Goal: Information Seeking & Learning: Learn about a topic

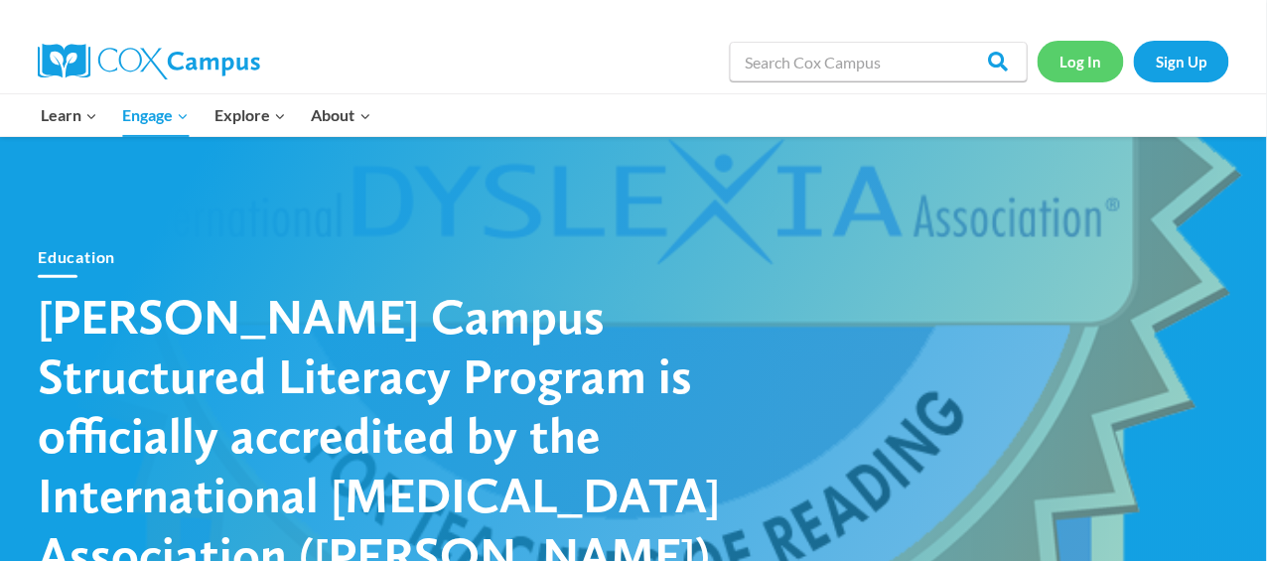
click at [1079, 59] on link "Log In" at bounding box center [1080, 61] width 86 height 41
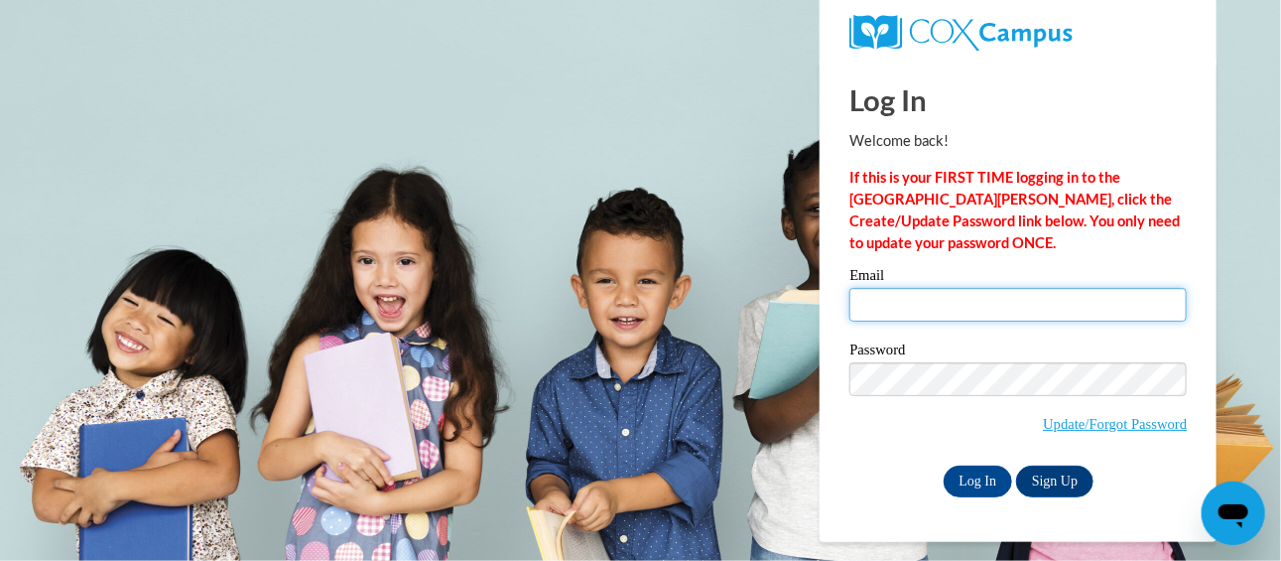
type input "[PERSON_NAME][EMAIL_ADDRESS][PERSON_NAME][DOMAIN_NAME]"
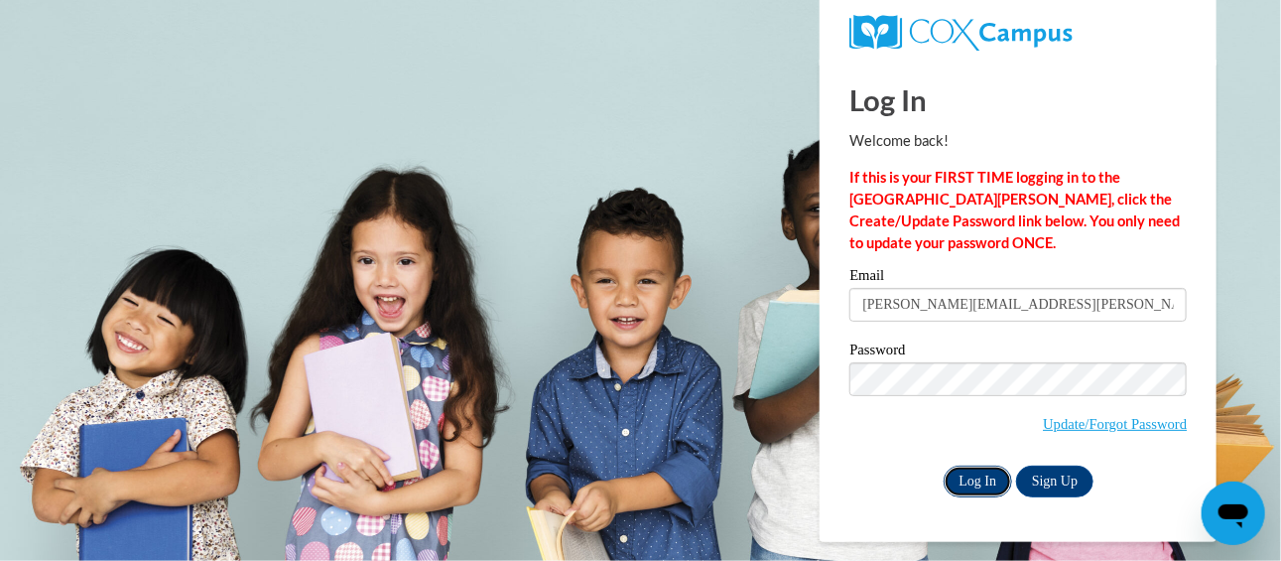
click at [971, 484] on input "Log In" at bounding box center [978, 482] width 69 height 32
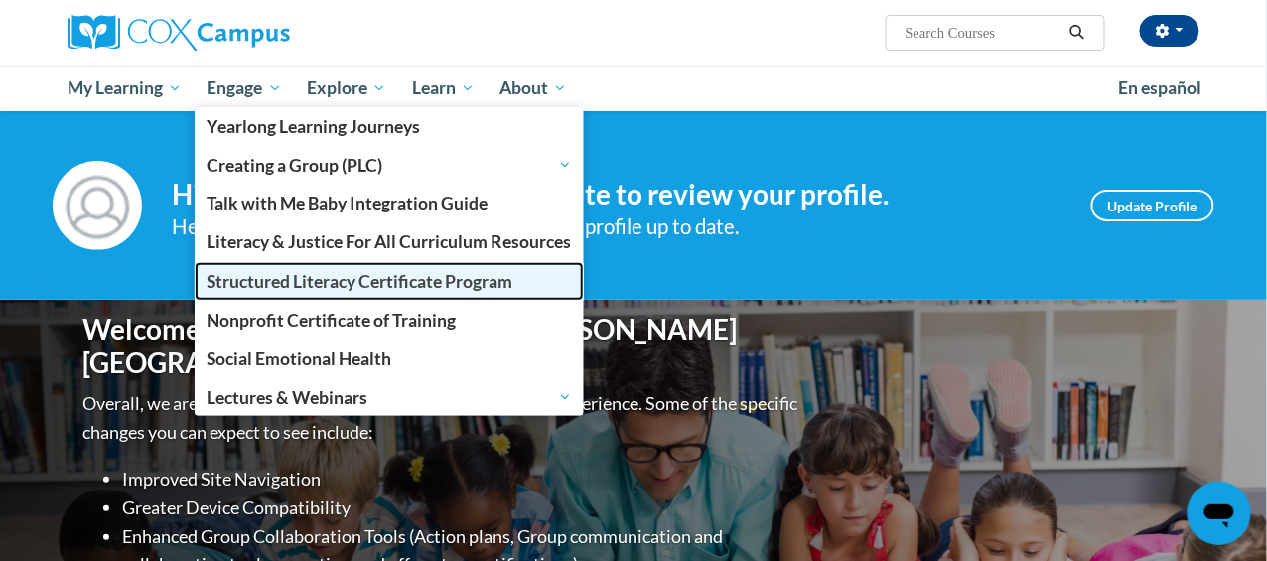
click at [304, 287] on span "Structured Literacy Certificate Program" at bounding box center [360, 281] width 306 height 21
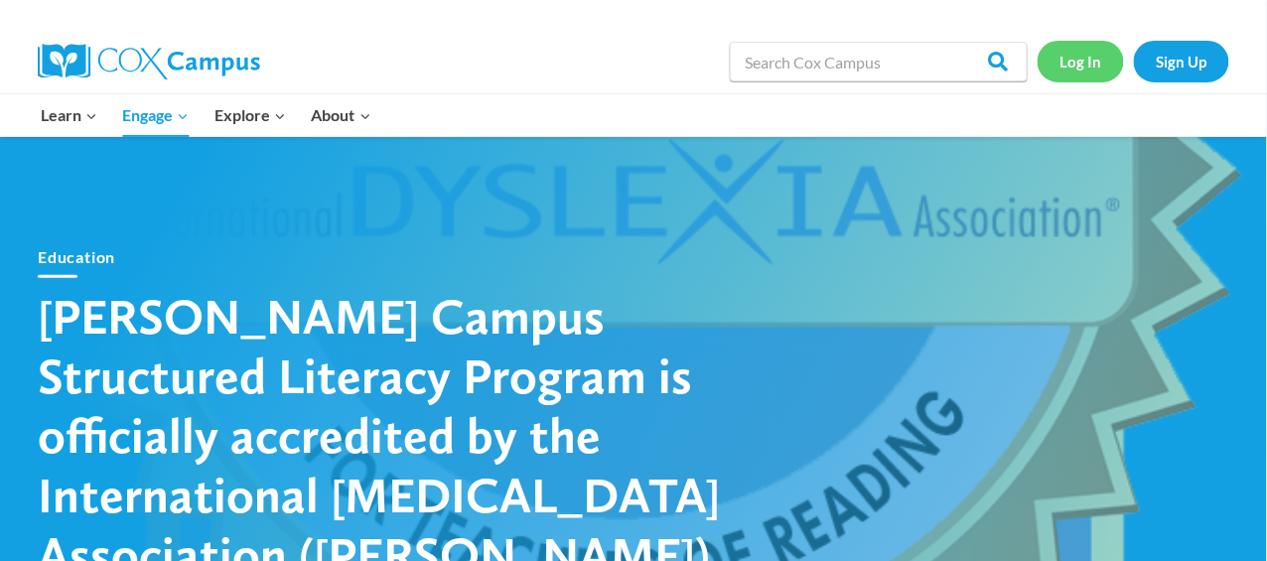
click at [1073, 68] on link "Log In" at bounding box center [1080, 61] width 86 height 41
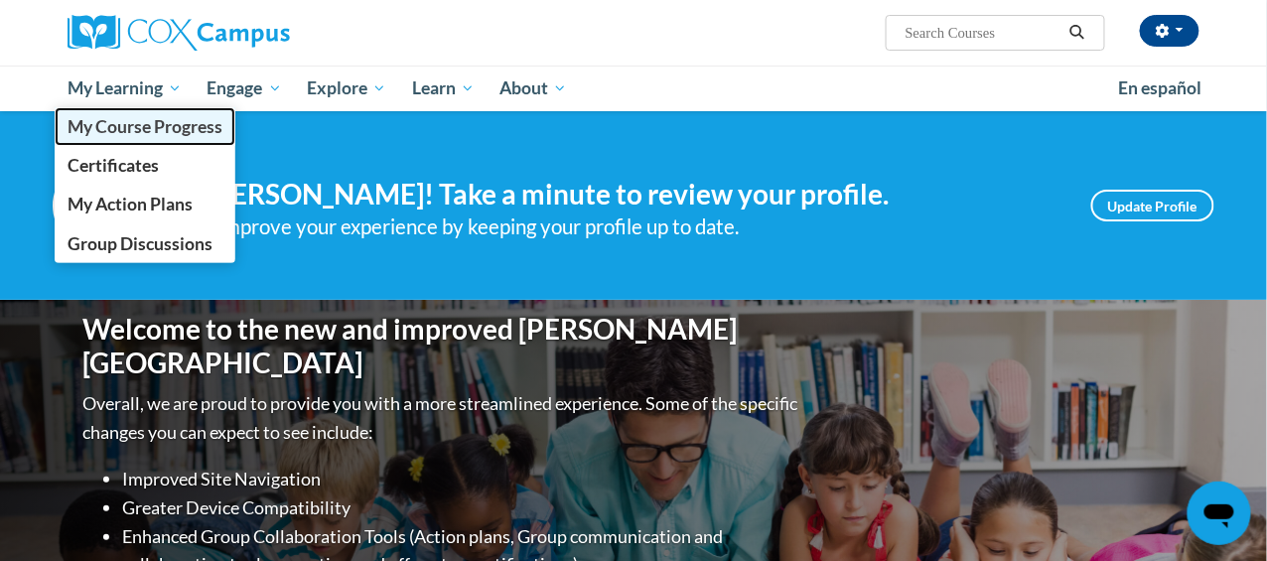
click at [167, 128] on span "My Course Progress" at bounding box center [144, 126] width 155 height 21
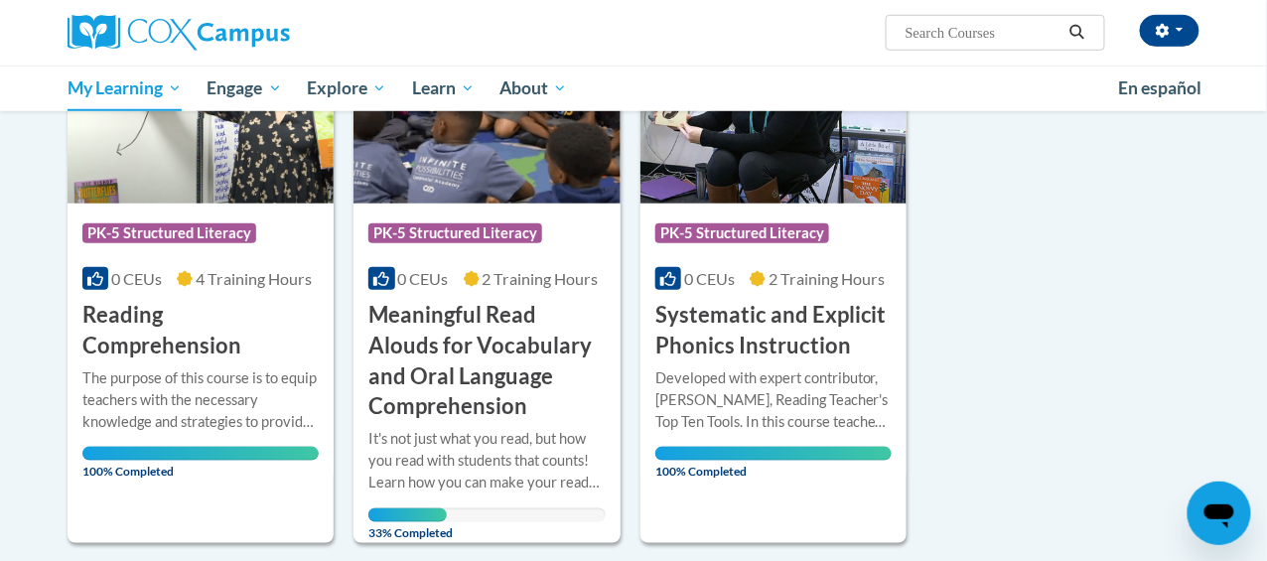
scroll to position [358, 0]
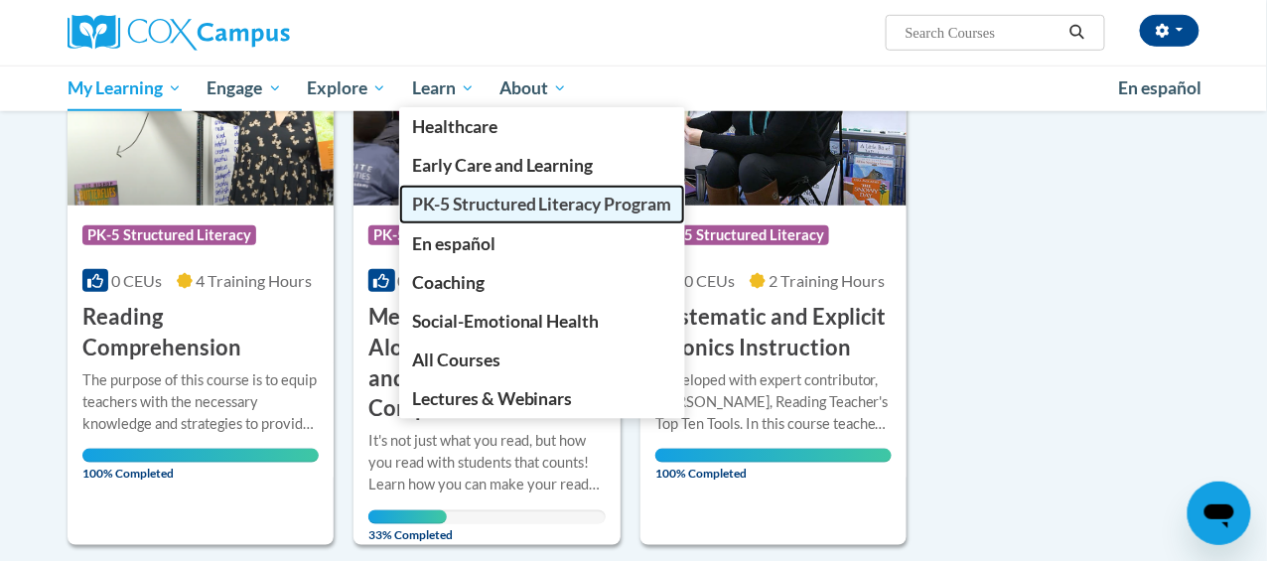
click at [523, 215] on link "PK-5 Structured Literacy Program" at bounding box center [542, 204] width 286 height 39
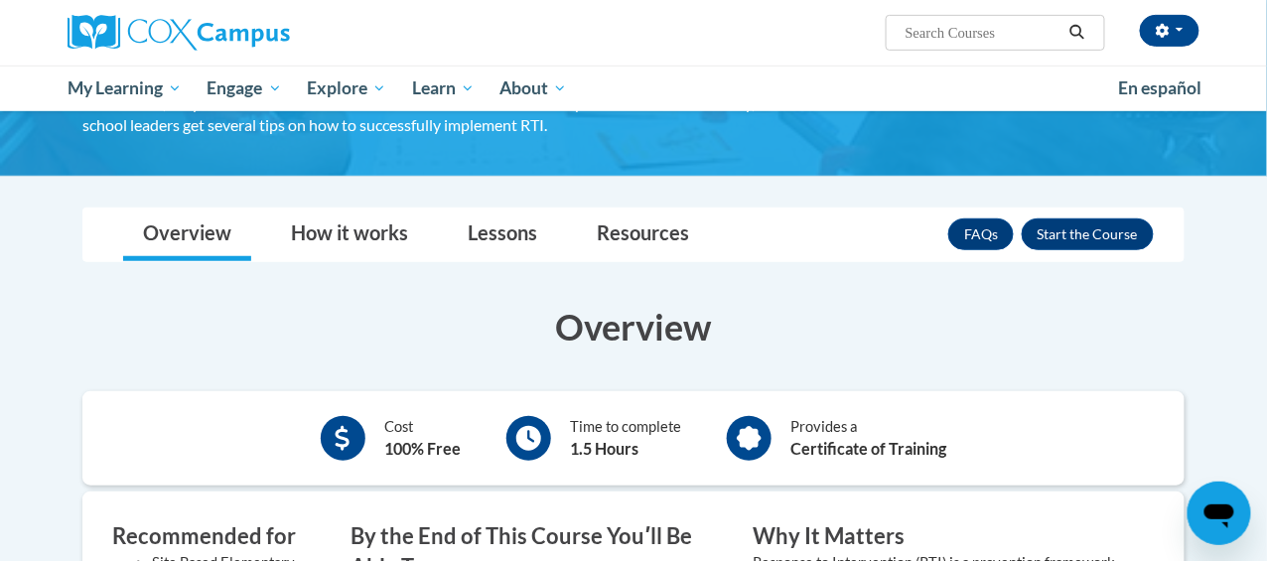
scroll to position [240, 0]
click at [1133, 234] on button "Enroll" at bounding box center [1087, 234] width 132 height 32
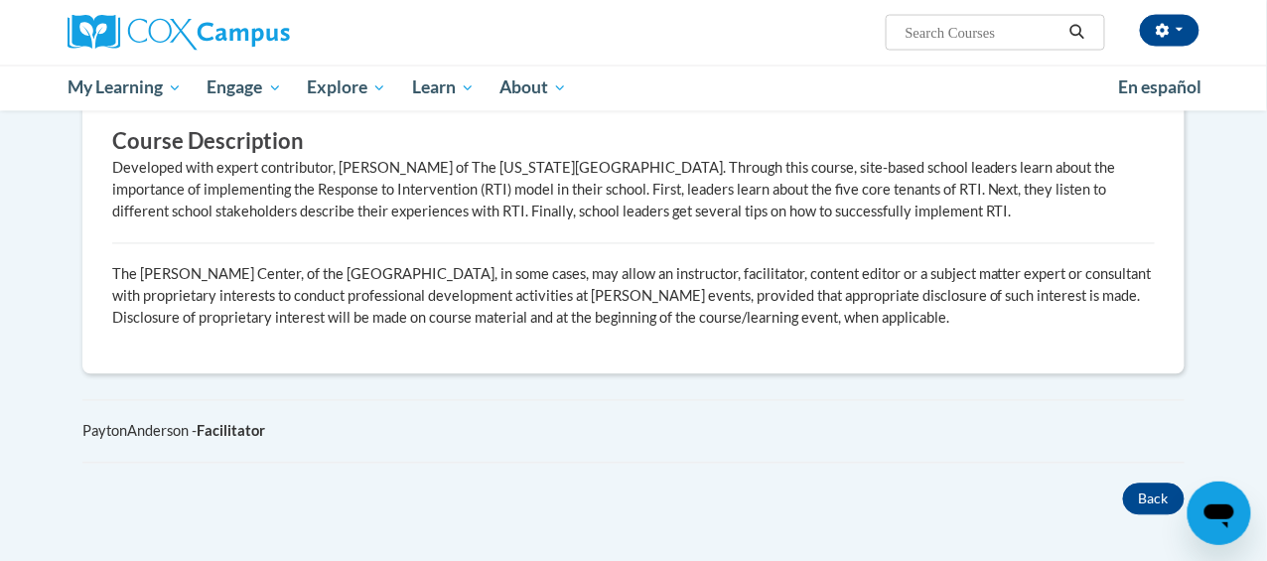
scroll to position [1000, 0]
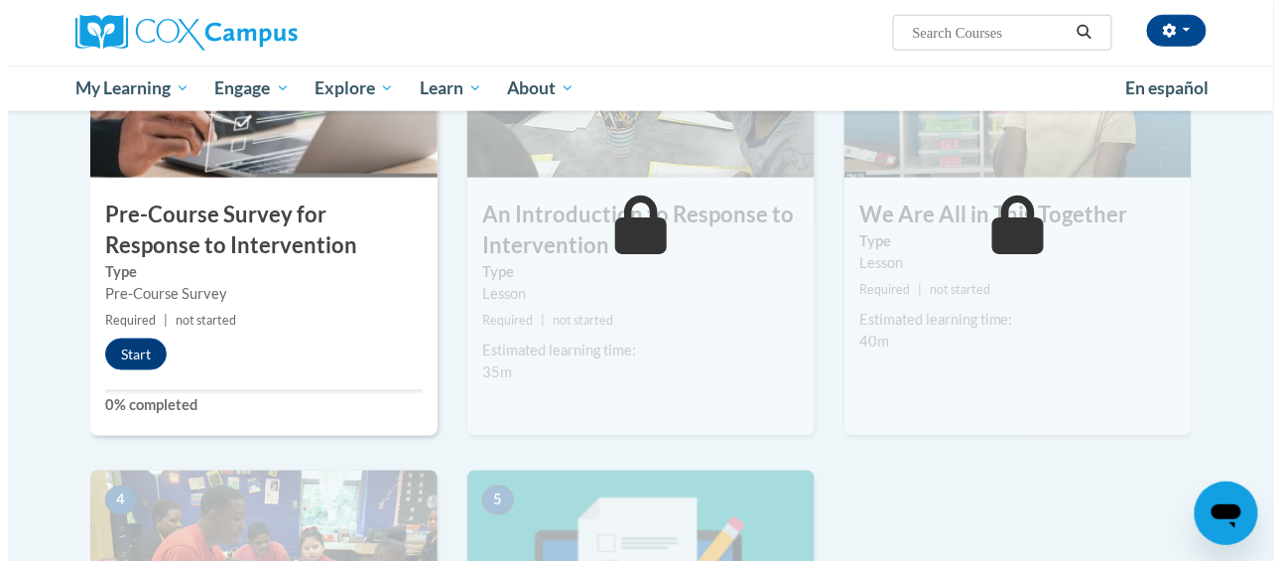
scroll to position [345, 0]
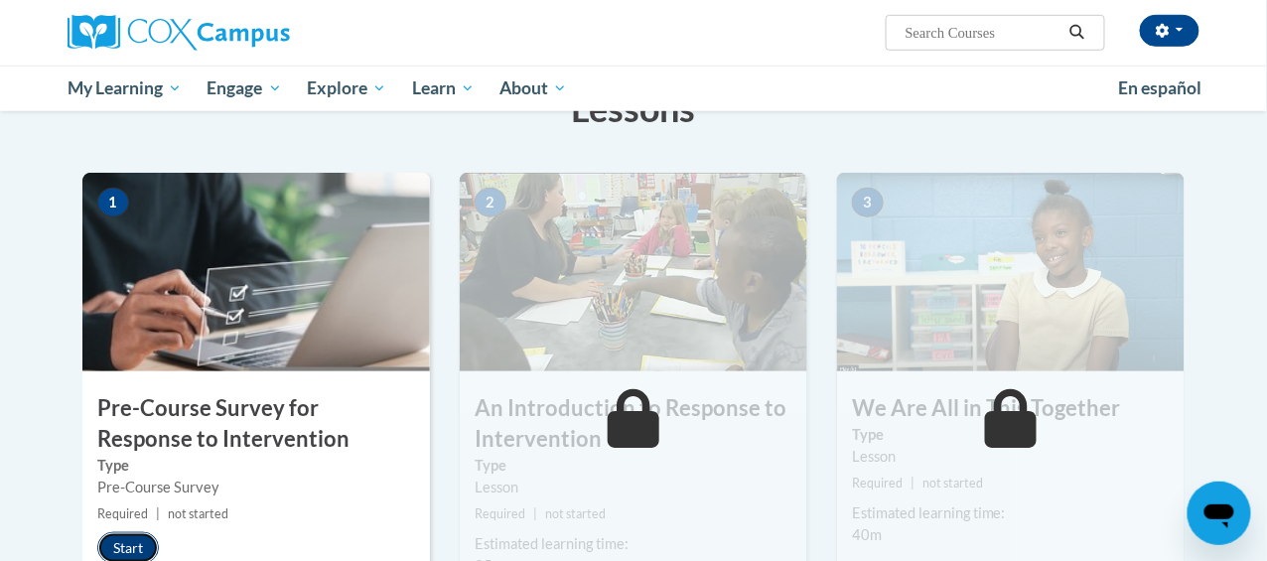
click at [97, 545] on button "Start" at bounding box center [128, 548] width 62 height 32
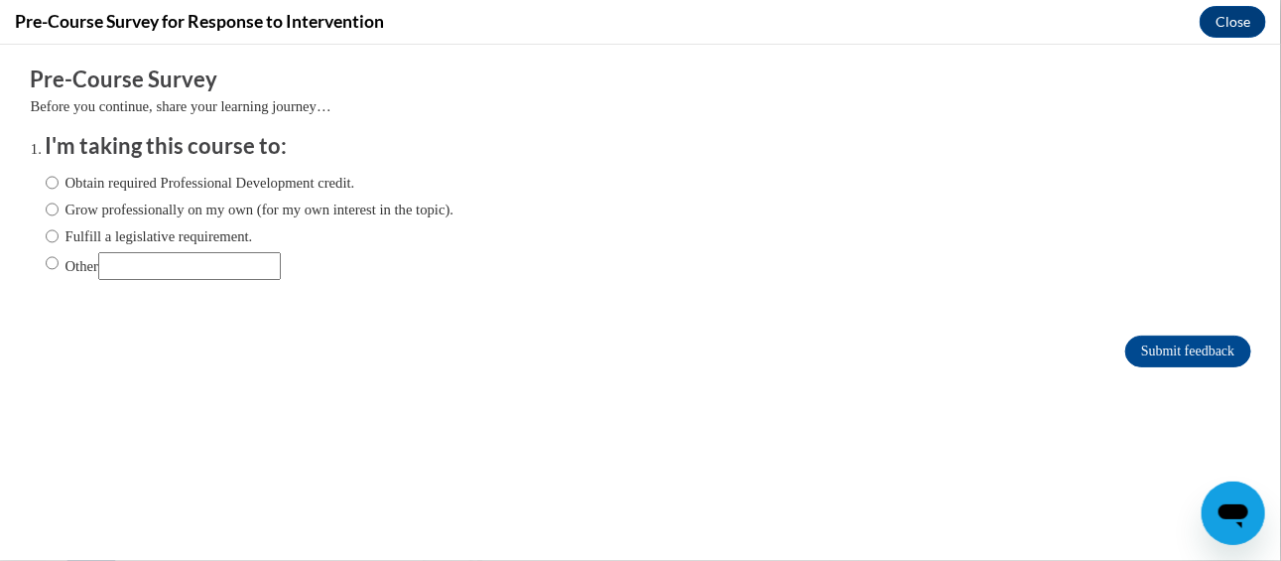
scroll to position [0, 0]
click at [46, 179] on input "Obtain required Professional Development credit." at bounding box center [52, 182] width 13 height 22
radio input "true"
click at [46, 234] on input "Fulfill a legislative requirement." at bounding box center [52, 235] width 13 height 22
radio input "true"
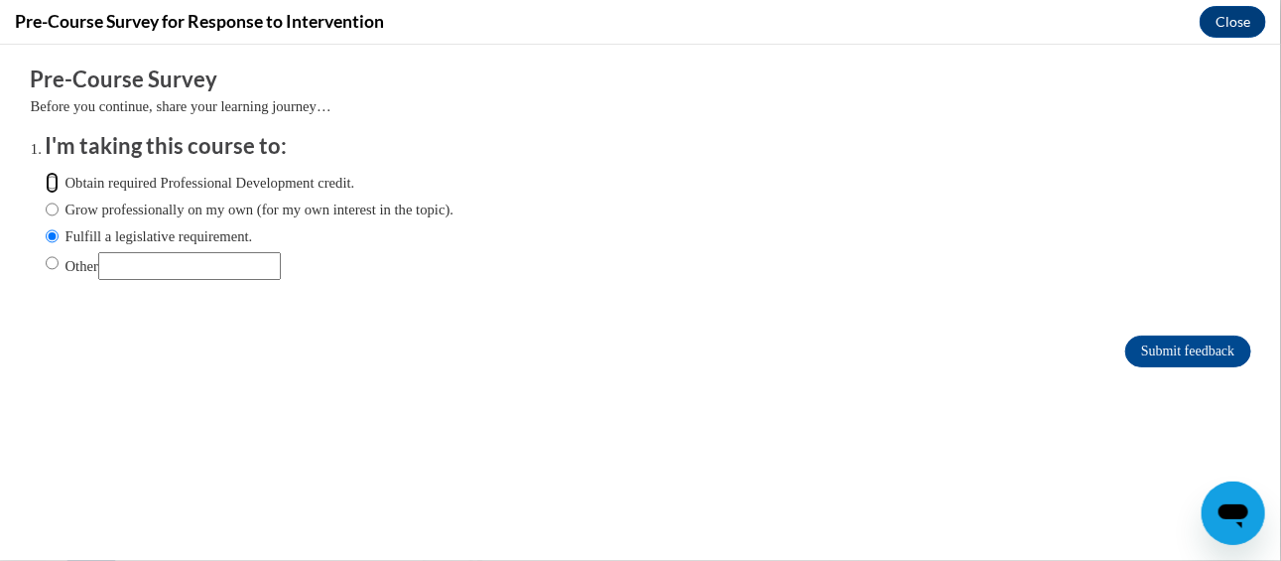
click at [46, 190] on input "Obtain required Professional Development credit." at bounding box center [52, 182] width 13 height 22
radio input "true"
click at [1148, 348] on input "Submit feedback" at bounding box center [1188, 351] width 125 height 32
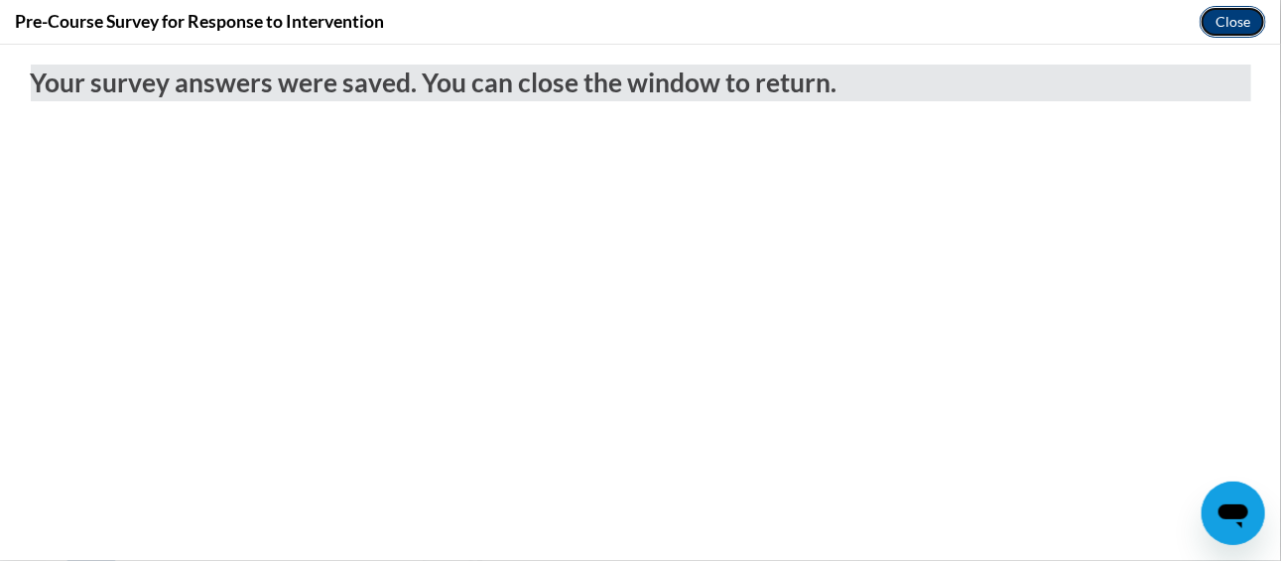
click at [1223, 32] on button "Close" at bounding box center [1233, 22] width 67 height 32
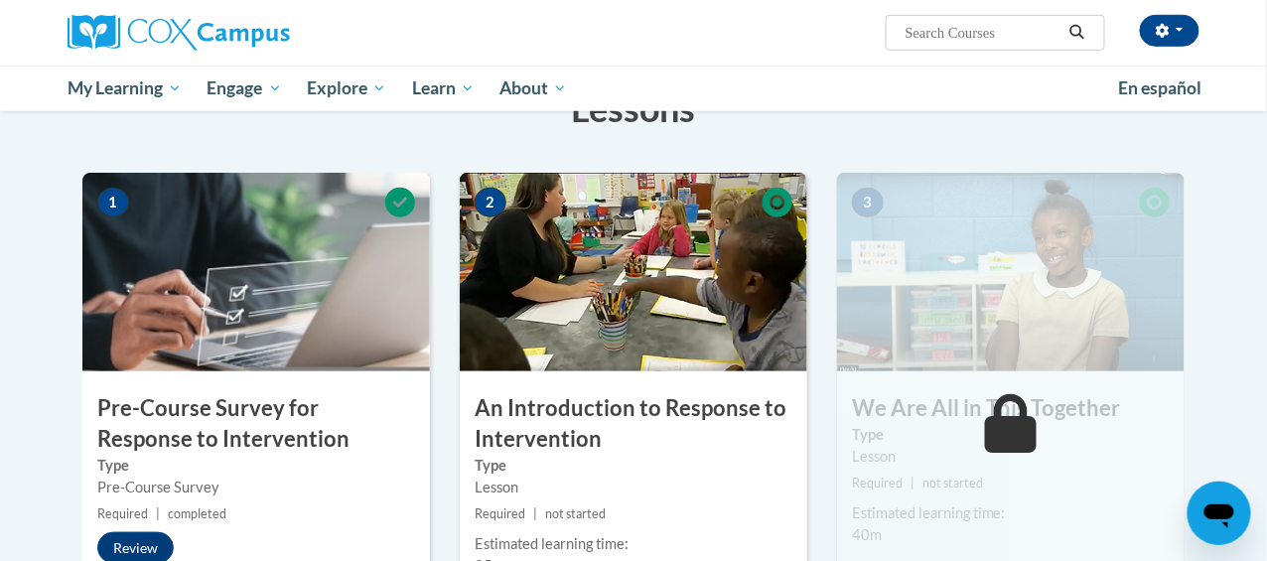
click at [639, 291] on img at bounding box center [633, 272] width 347 height 199
click at [718, 301] on img at bounding box center [633, 272] width 347 height 199
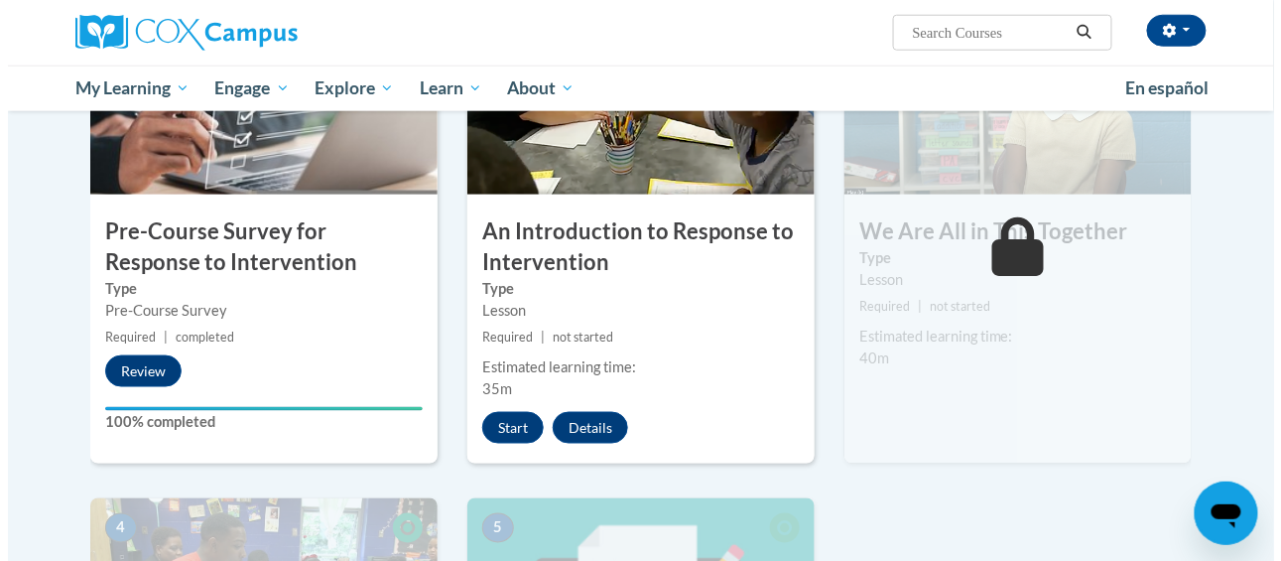
scroll to position [528, 0]
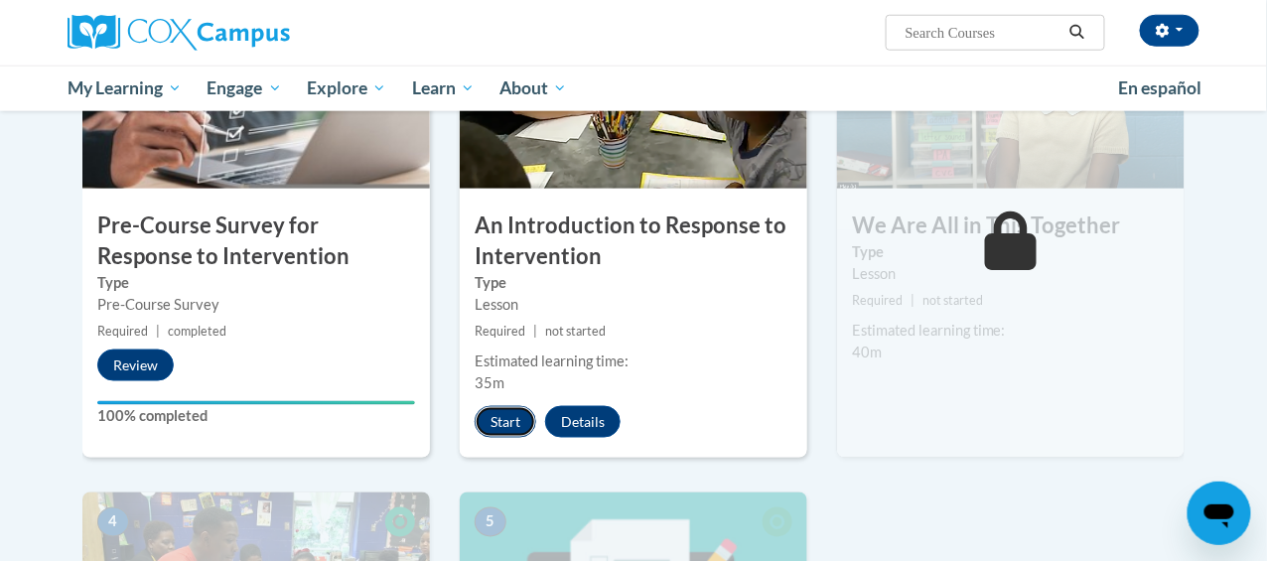
click at [504, 425] on button "Start" at bounding box center [505, 422] width 62 height 32
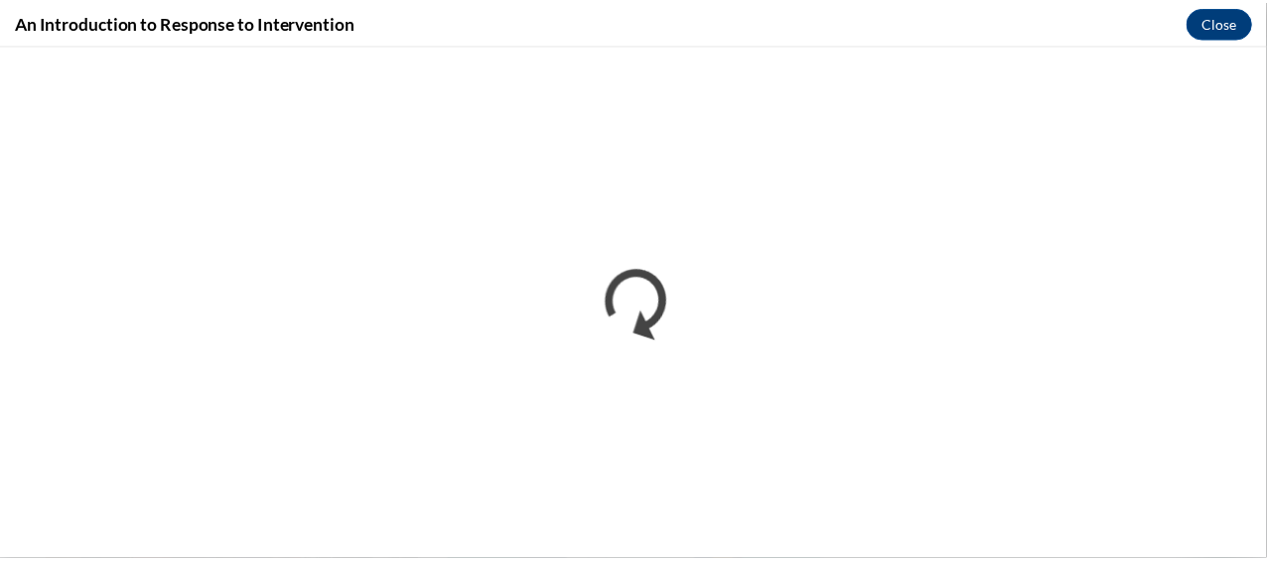
scroll to position [0, 0]
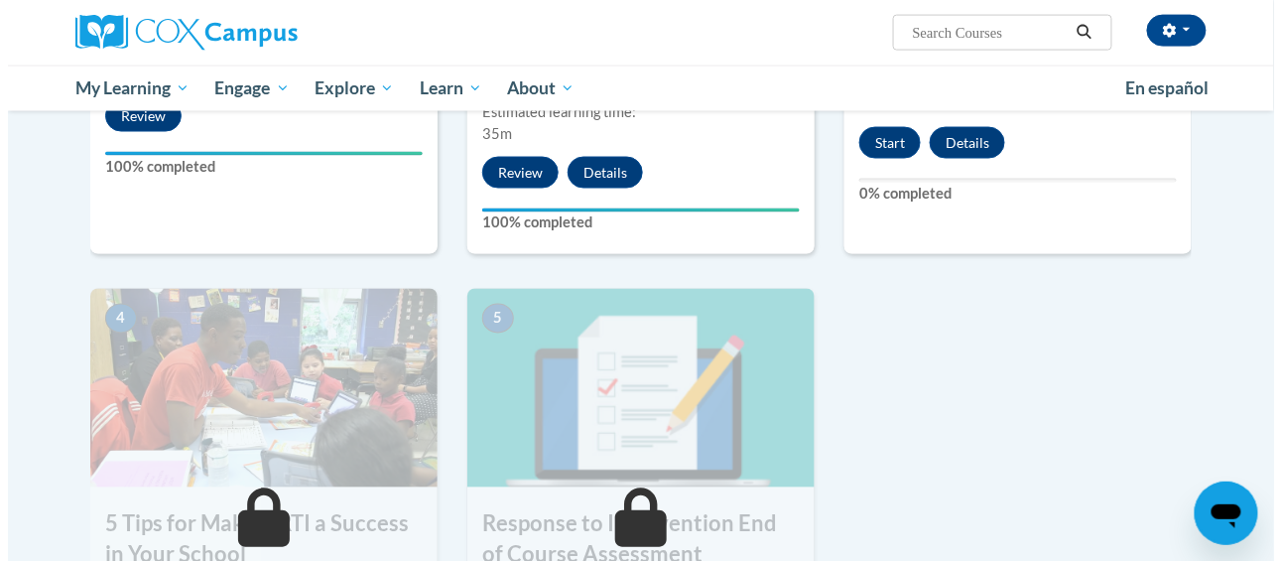
scroll to position [775, 0]
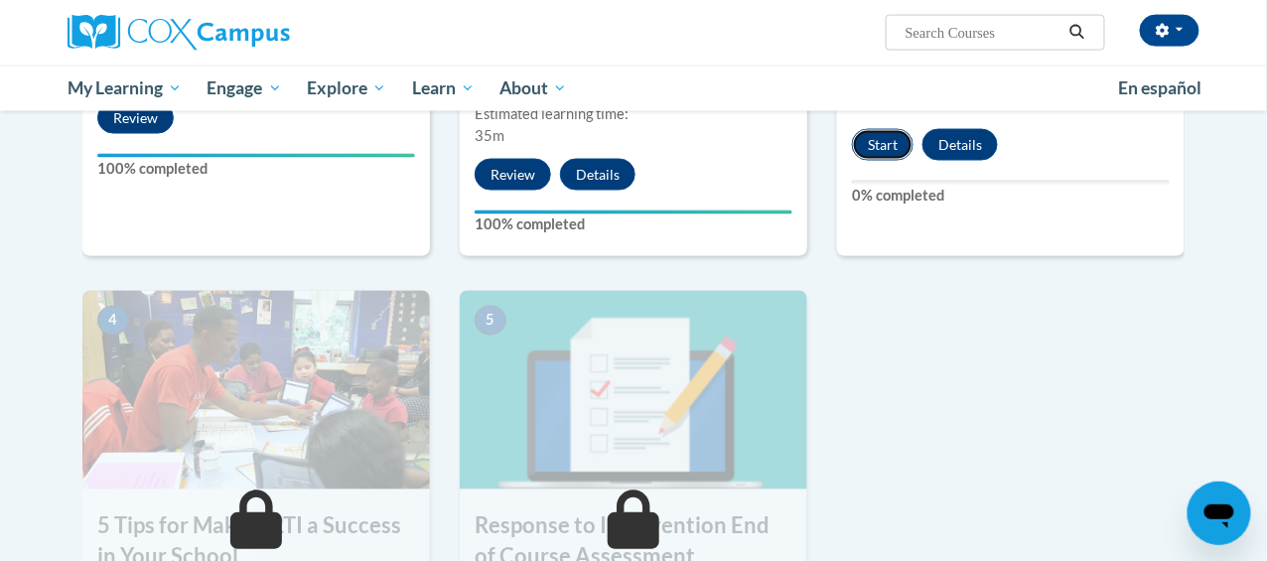
click at [889, 148] on button "Start" at bounding box center [883, 145] width 62 height 32
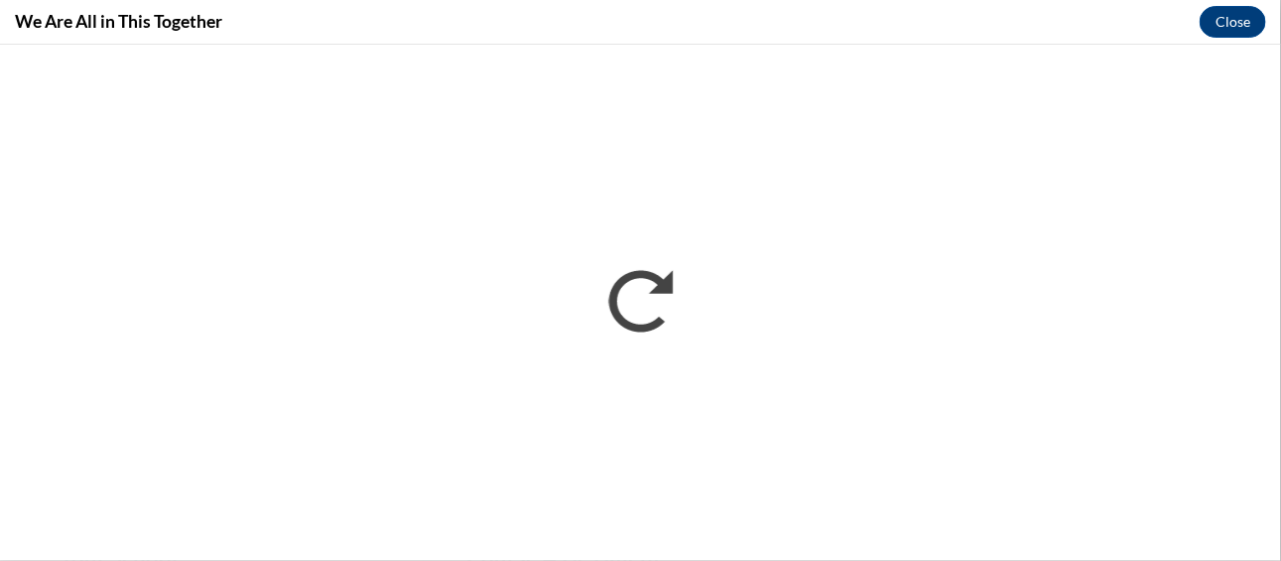
scroll to position [0, 0]
click at [1229, 50] on iframe "</div></body> </html>" at bounding box center [640, 302] width 1281 height 516
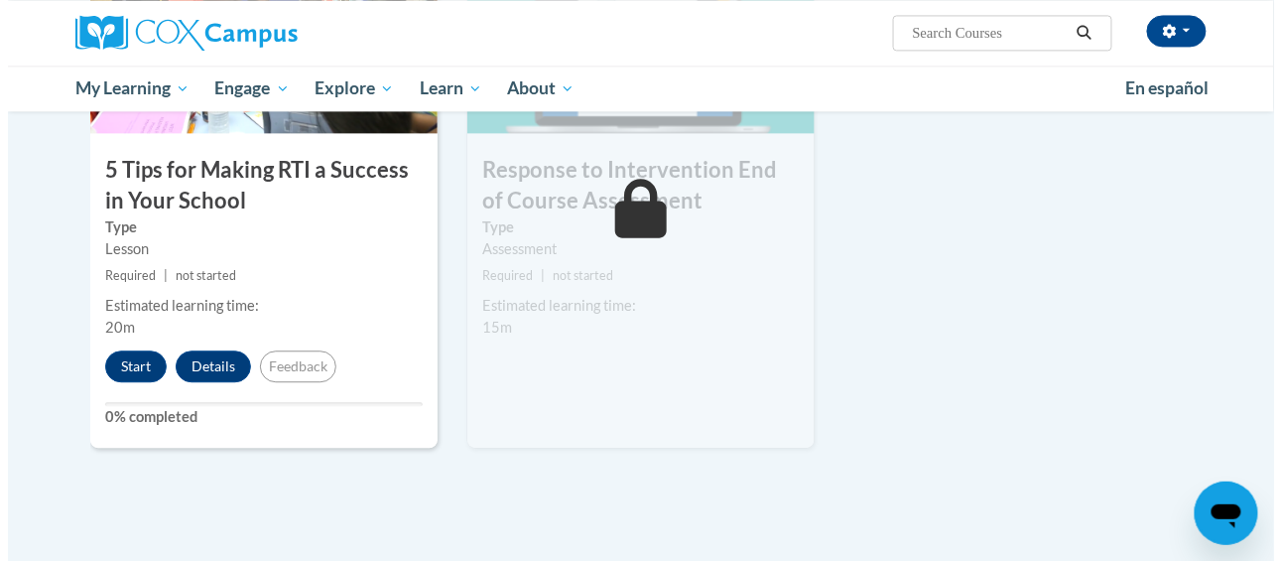
scroll to position [1134, 0]
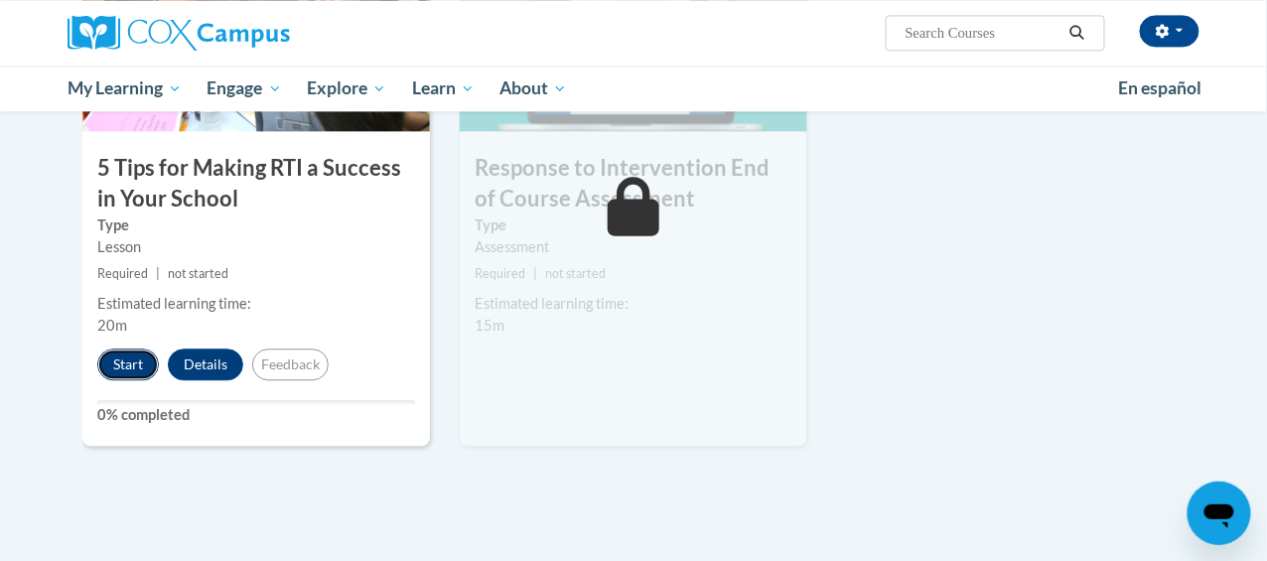
click at [97, 358] on button "Start" at bounding box center [128, 364] width 62 height 32
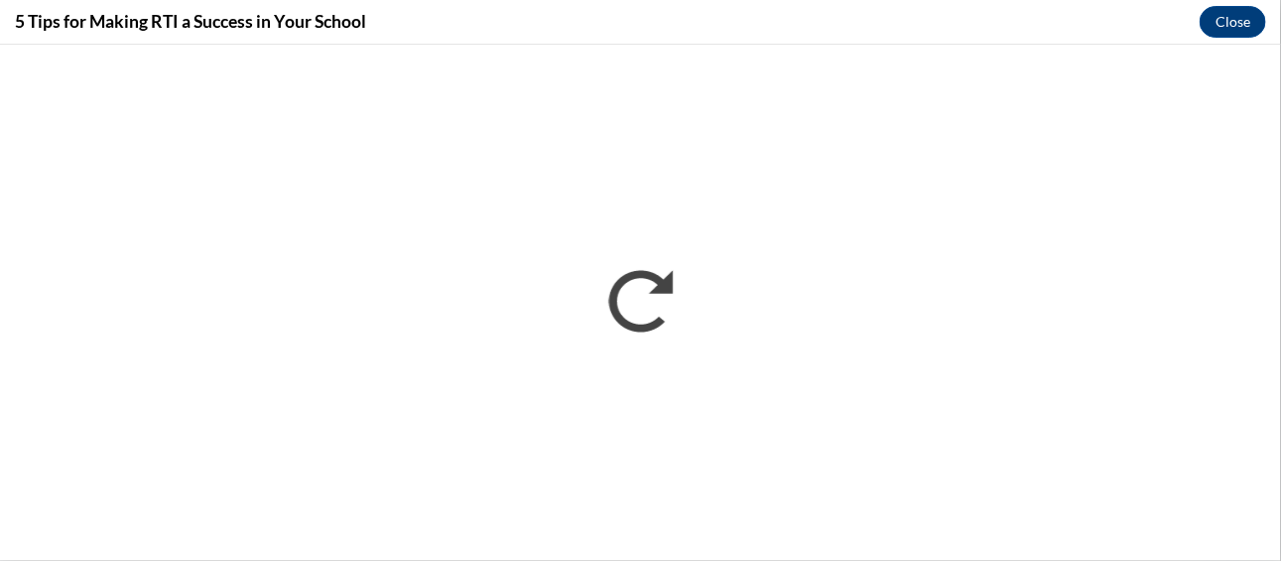
scroll to position [0, 0]
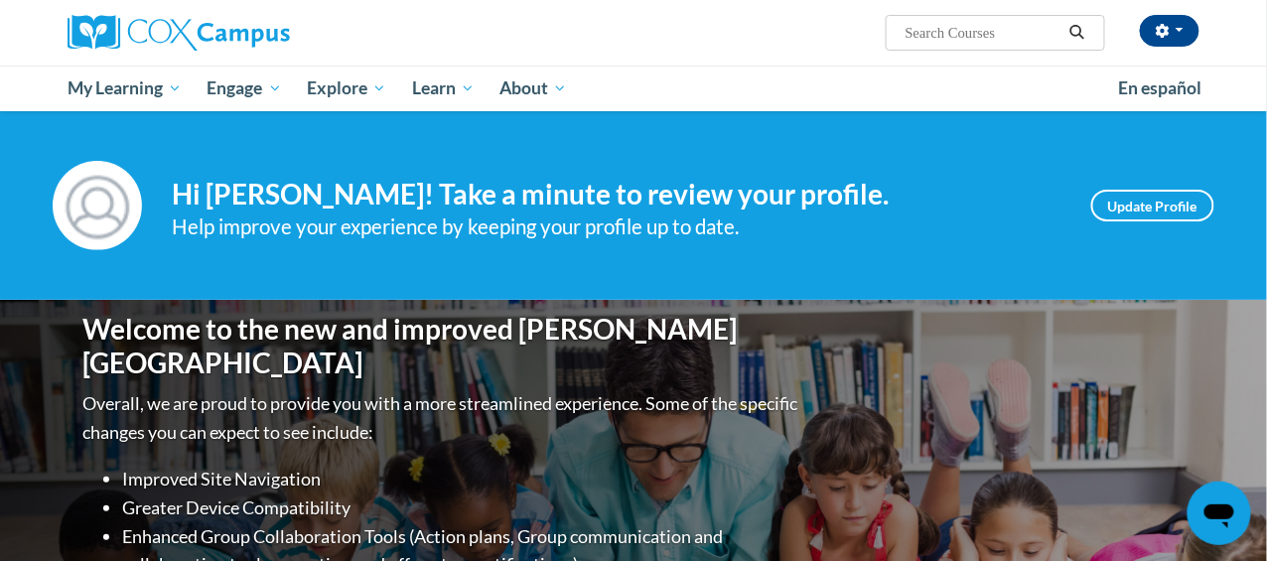
click at [572, 178] on h4 "Hi [PERSON_NAME]! Take a minute to review your profile." at bounding box center [616, 195] width 889 height 34
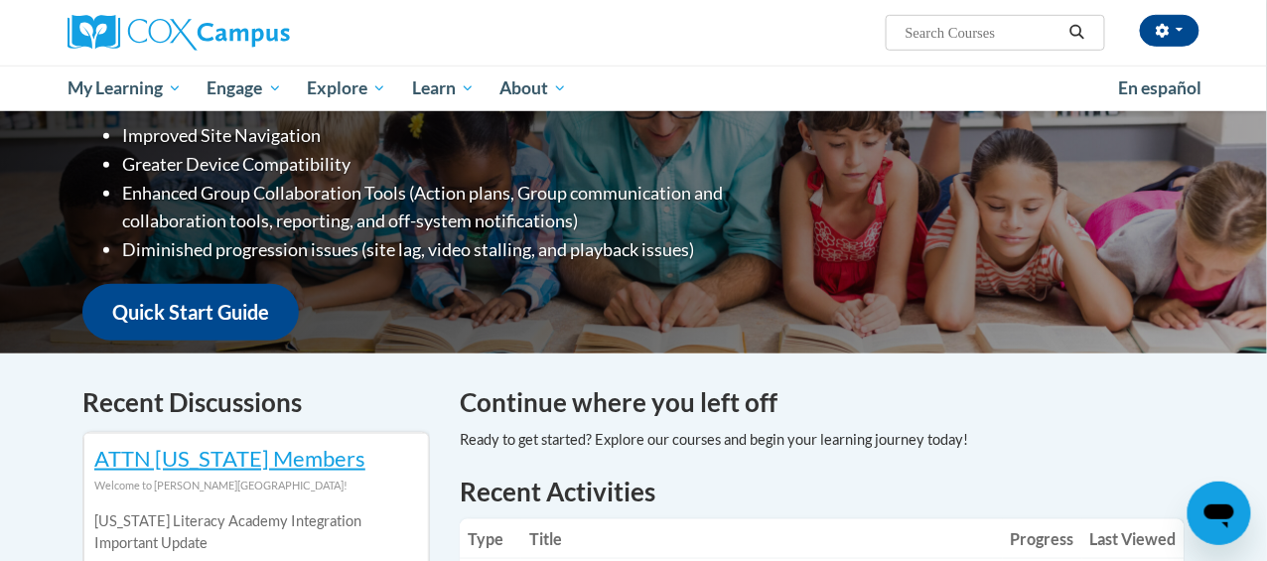
scroll to position [345, 0]
